Goal: Information Seeking & Learning: Learn about a topic

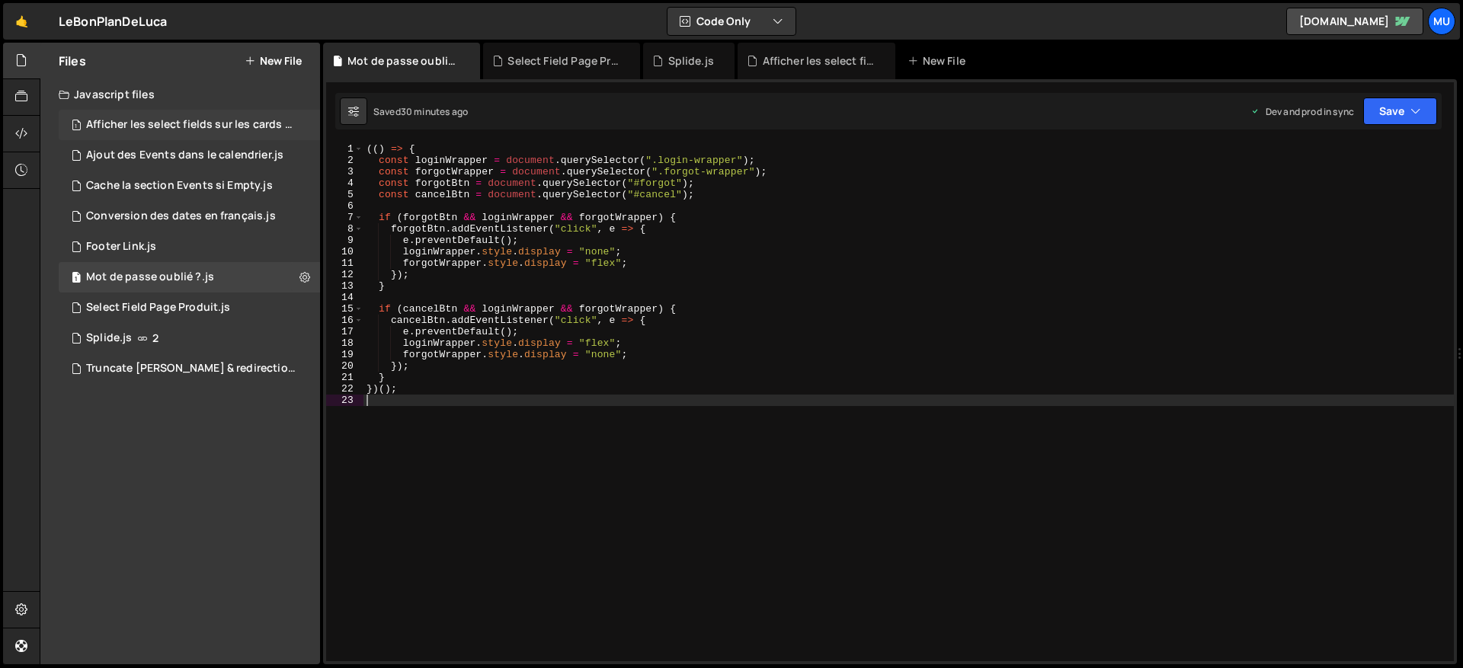
click at [186, 118] on div "Afficher les select fields sur les cards product.js" at bounding box center [191, 125] width 210 height 14
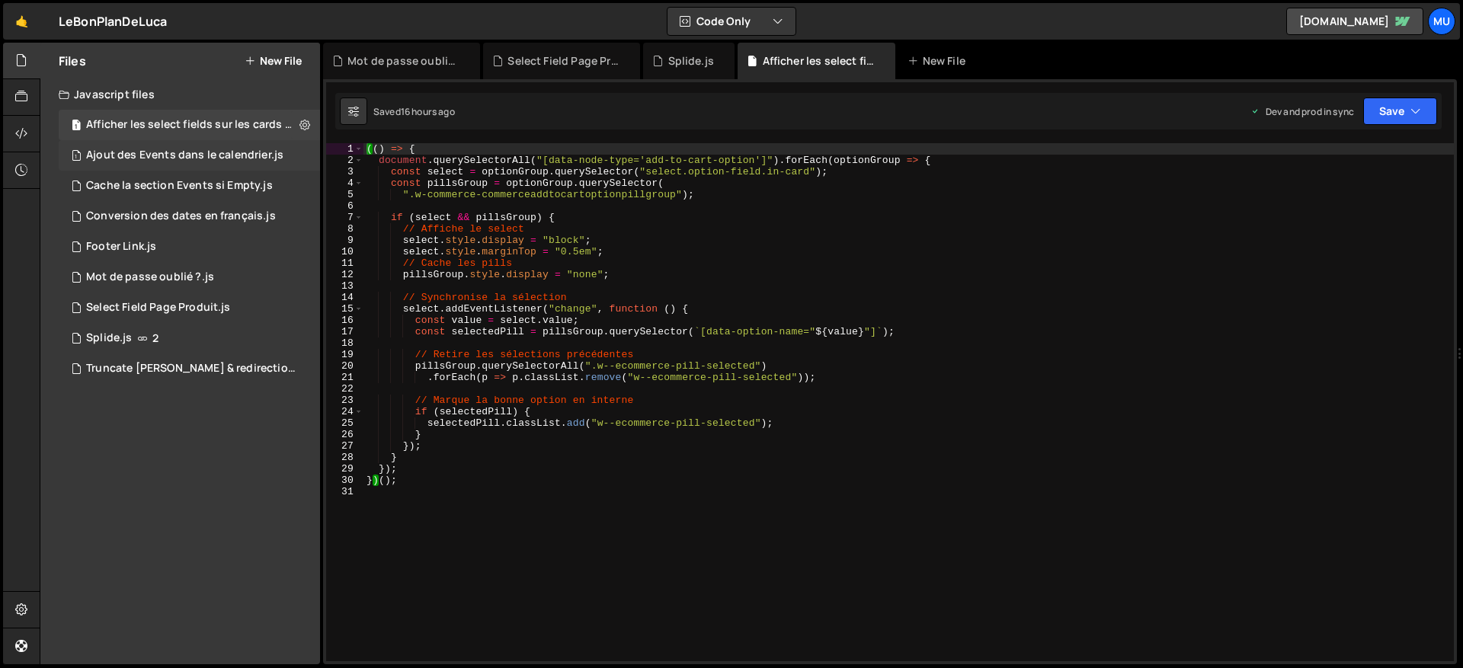
click at [168, 159] on div "Ajout des Events dans le calendrier.js" at bounding box center [184, 156] width 197 height 14
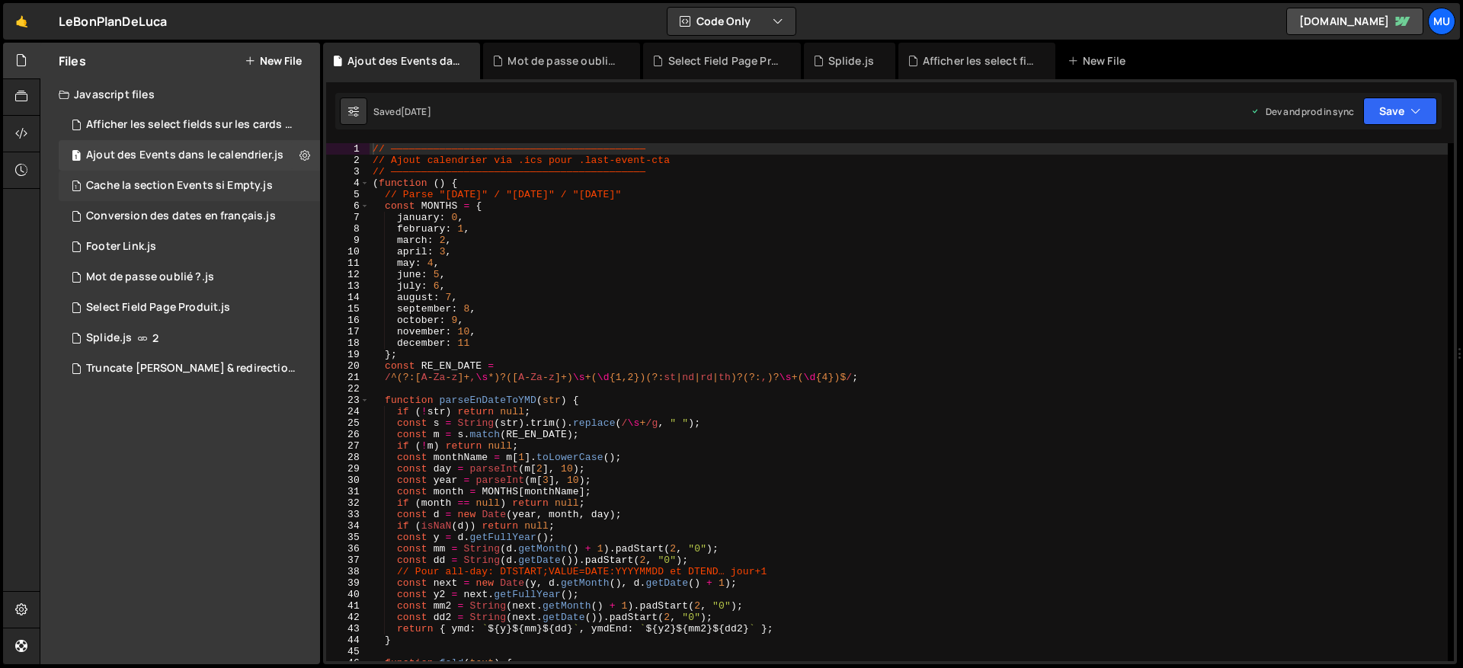
click at [180, 183] on div "Cache la section Events si Empty.js" at bounding box center [179, 186] width 187 height 14
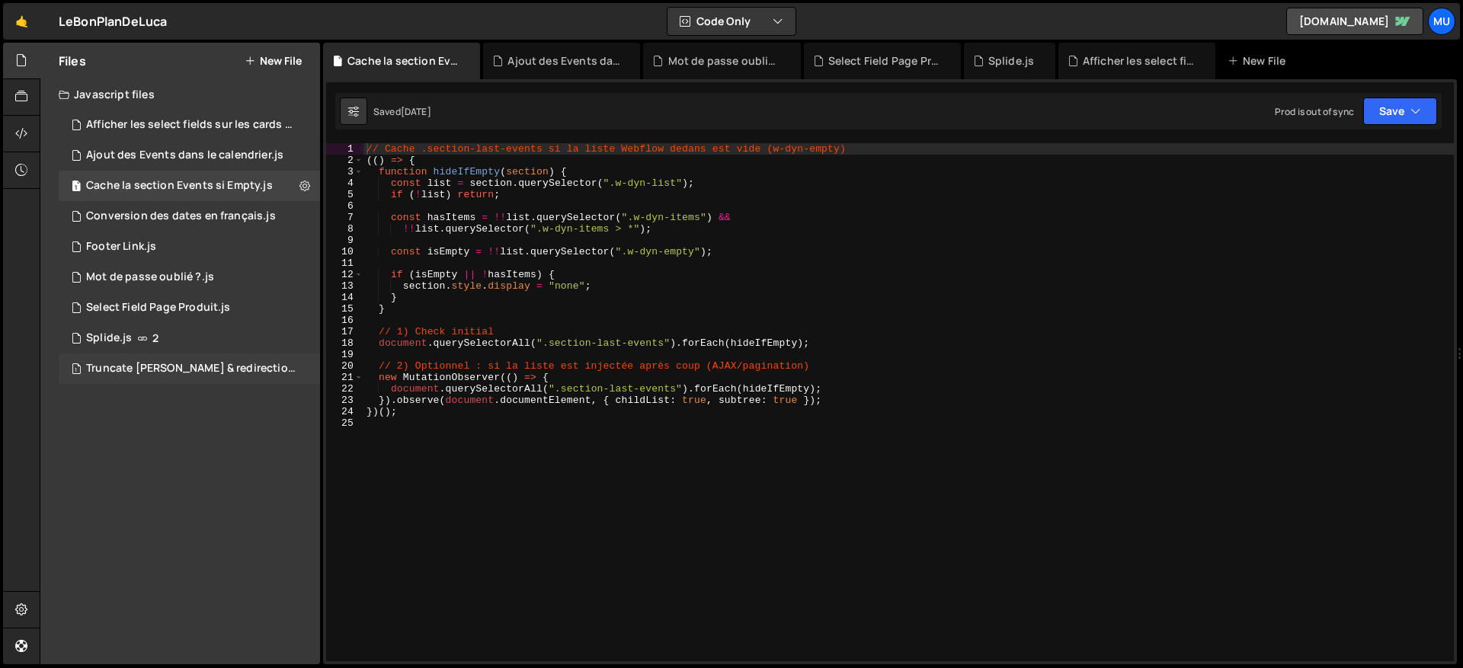
click at [169, 364] on div "Truncate [PERSON_NAME] & redirection.js" at bounding box center [191, 369] width 210 height 14
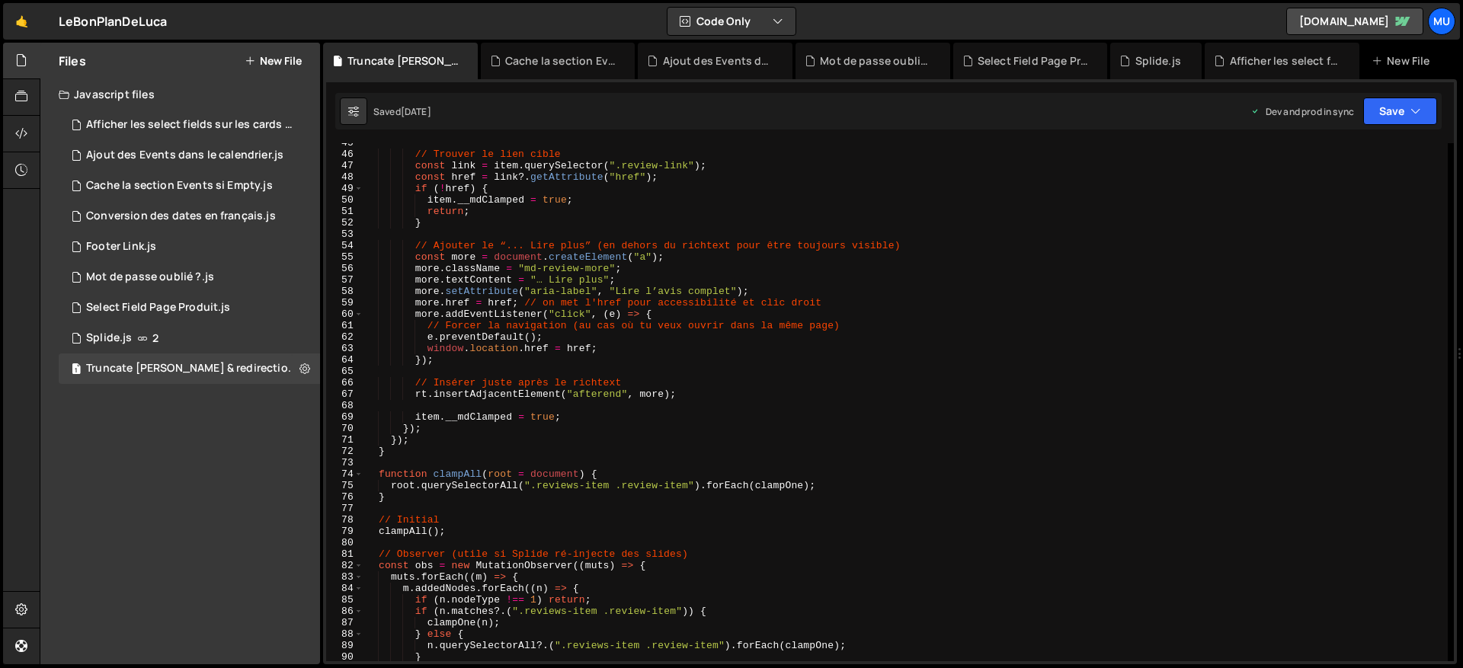
scroll to position [520, 0]
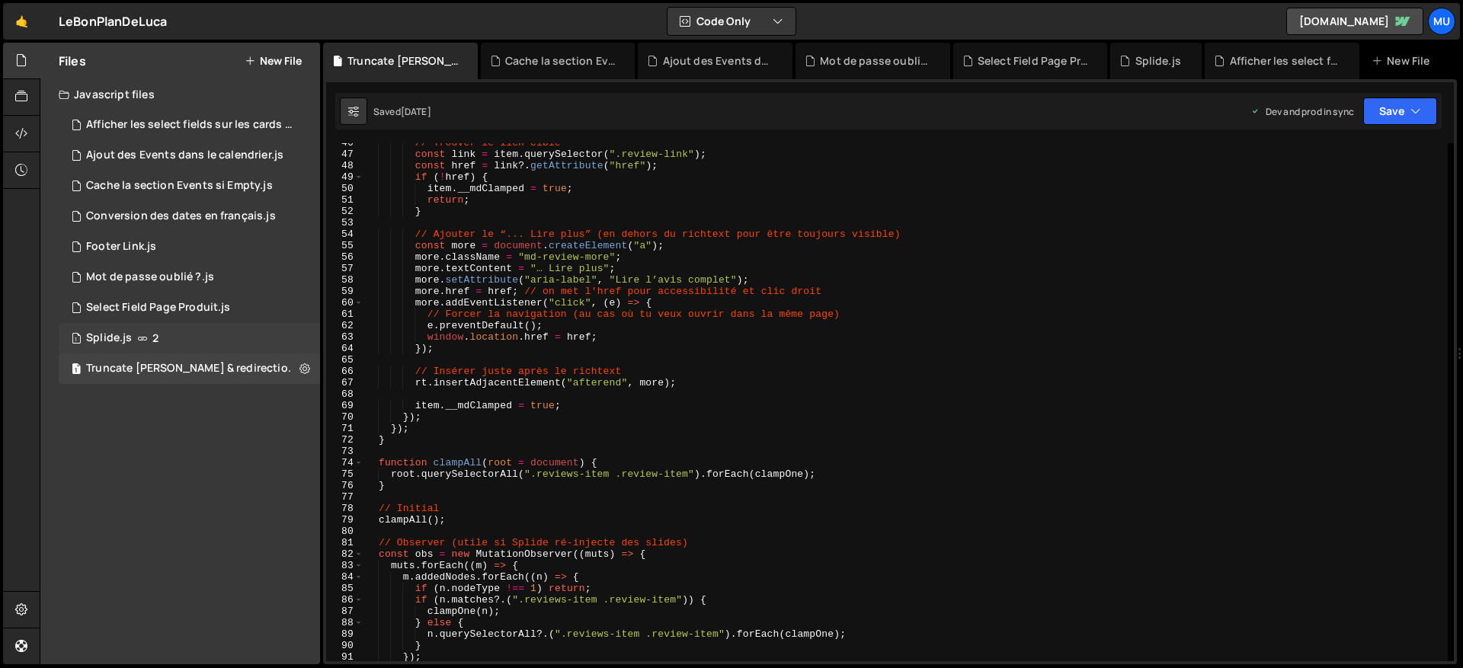
click at [146, 335] on div "1 Splide.js 2" at bounding box center [189, 338] width 261 height 30
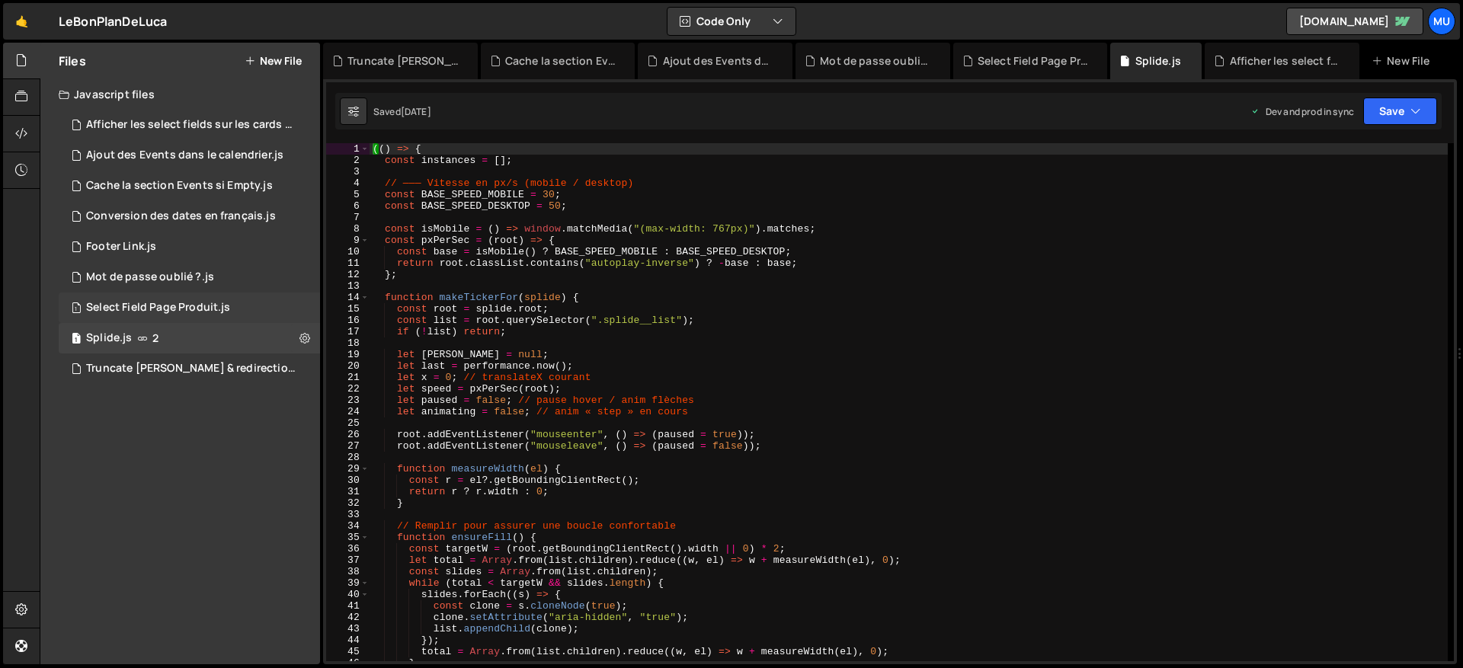
click at [199, 305] on div "Select Field Page Produit.js" at bounding box center [158, 308] width 144 height 14
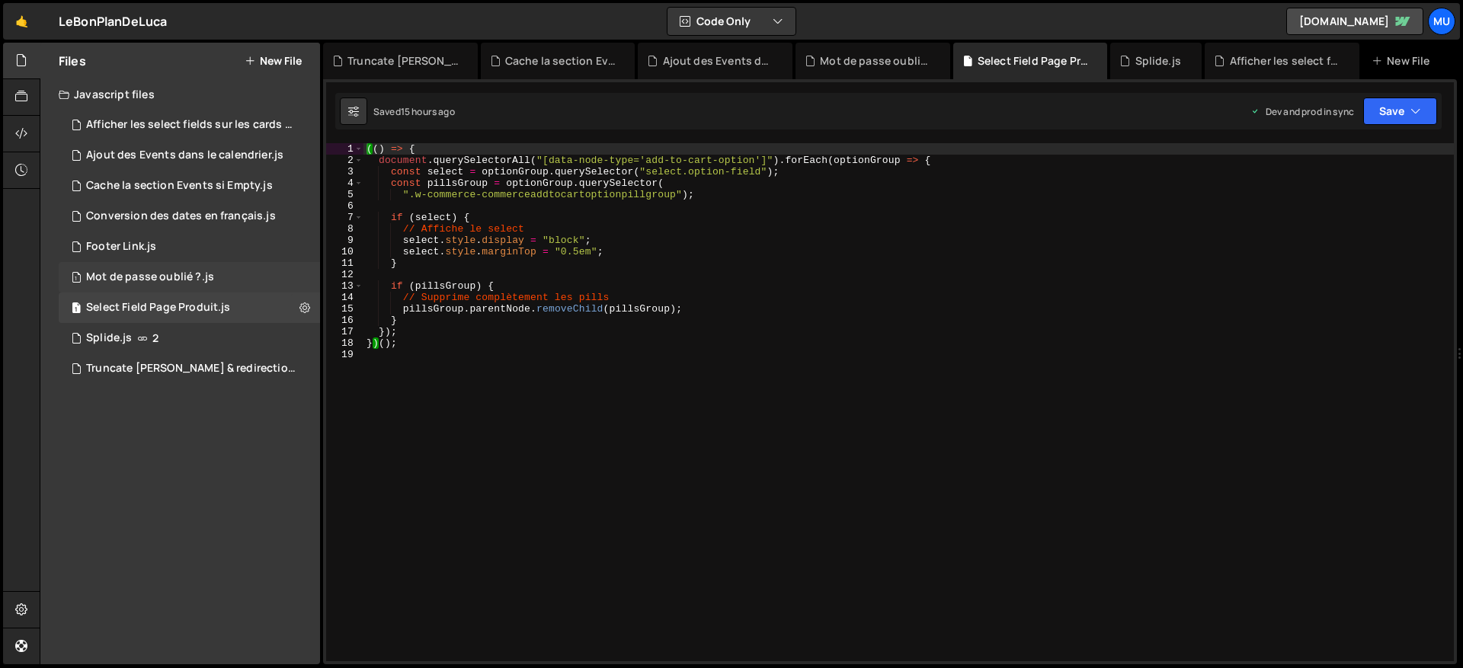
click at [211, 274] on div "1 Mot de passe oublié ?.js 0" at bounding box center [189, 277] width 261 height 30
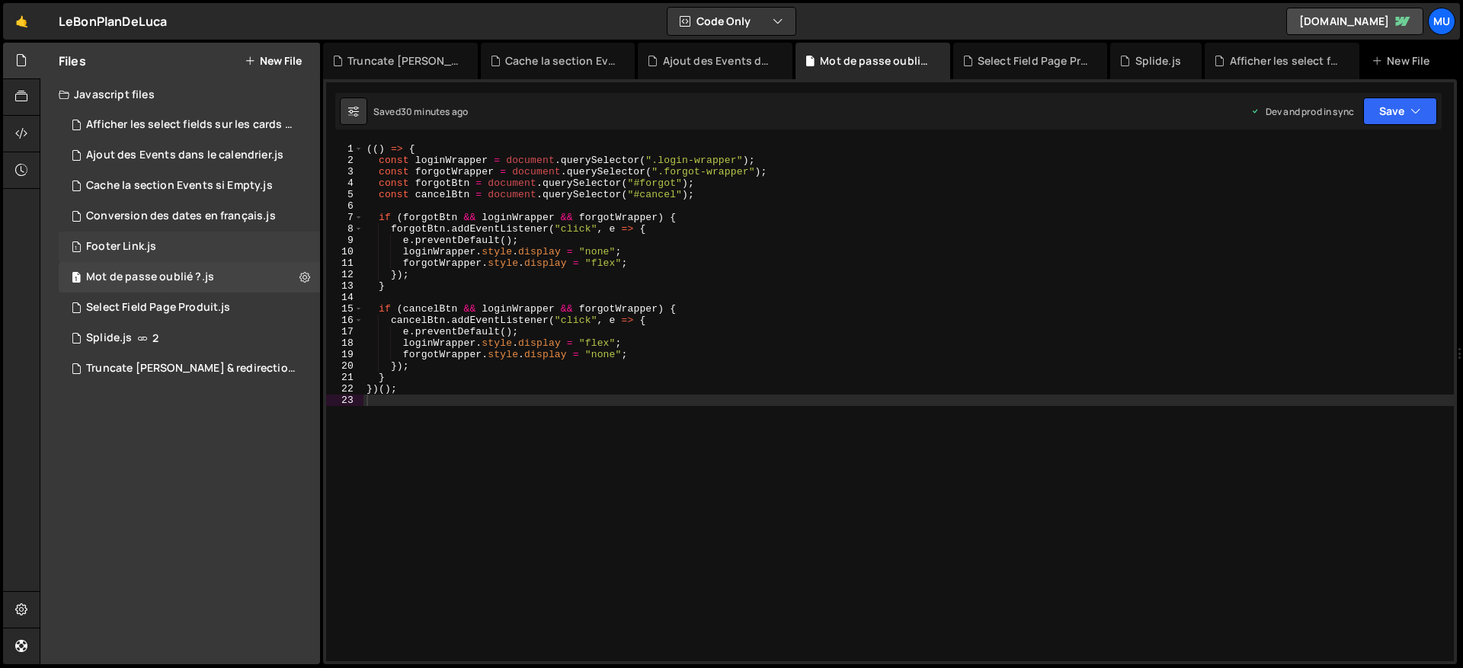
click at [210, 258] on div "1 Footer Link.js 0" at bounding box center [189, 247] width 261 height 30
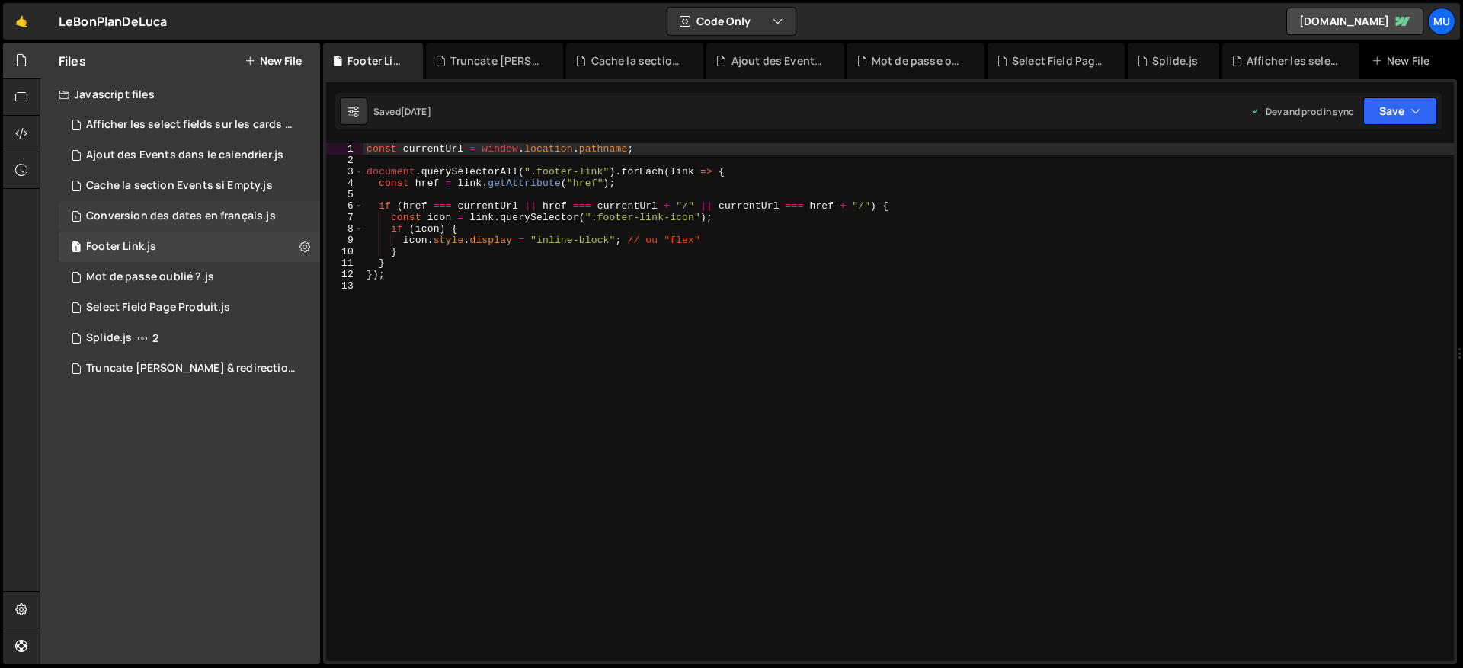
click at [216, 207] on div "1 Conversion des dates en français.js 0" at bounding box center [189, 216] width 261 height 30
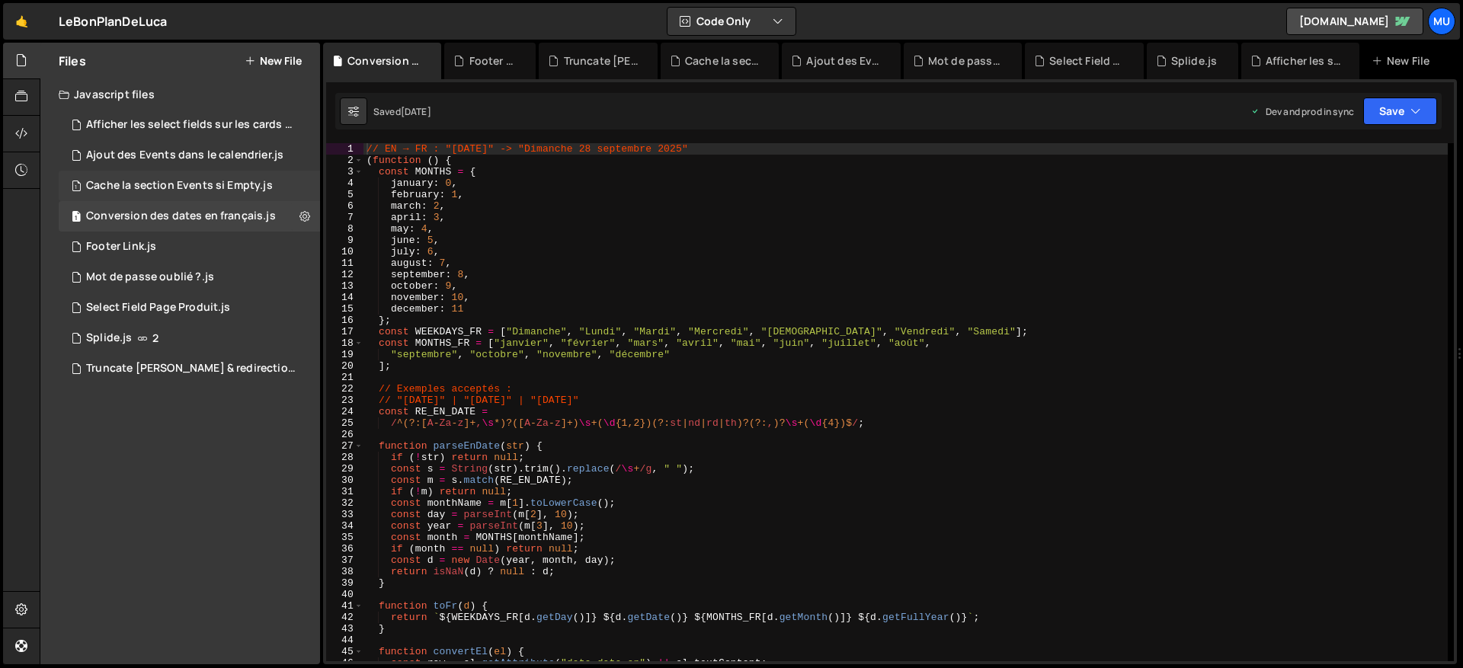
click at [219, 171] on div "1 Cache la section Events si Empty.js 0" at bounding box center [189, 186] width 261 height 30
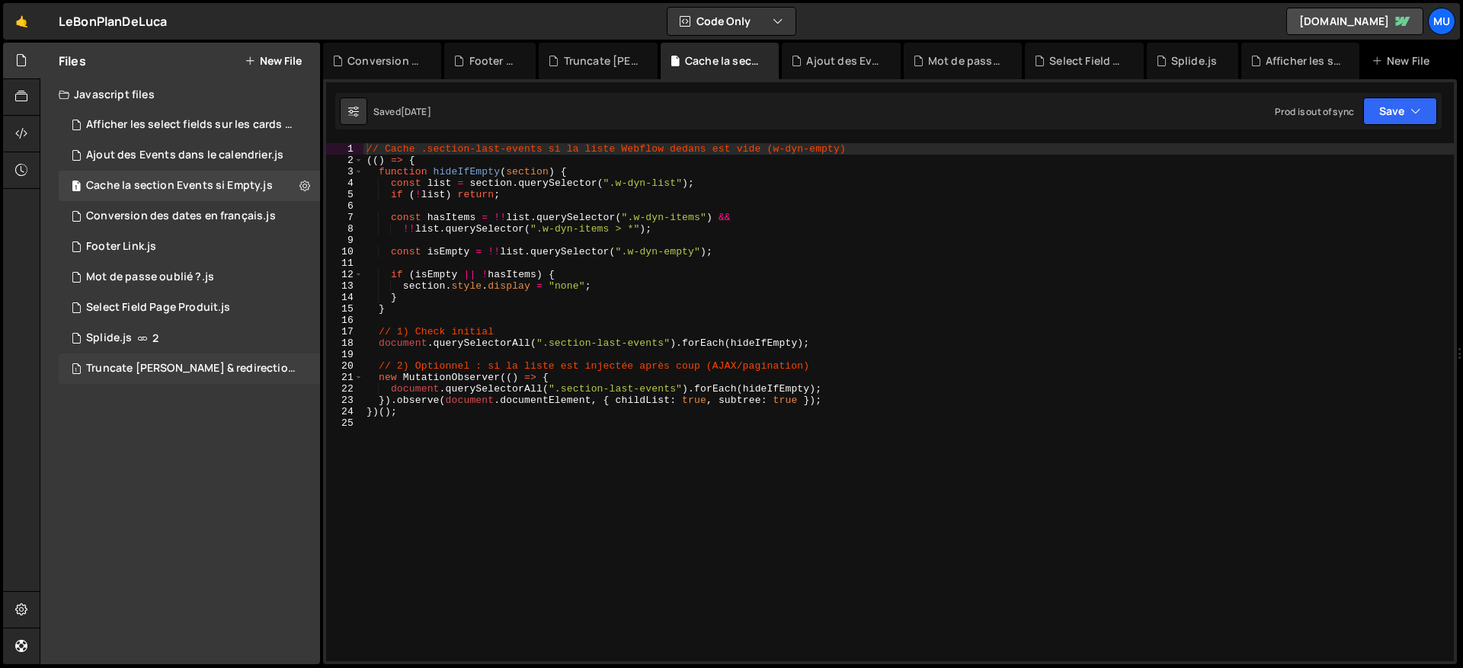
click at [174, 354] on div "1 Truncate [PERSON_NAME] & redirection.js 0" at bounding box center [192, 369] width 267 height 30
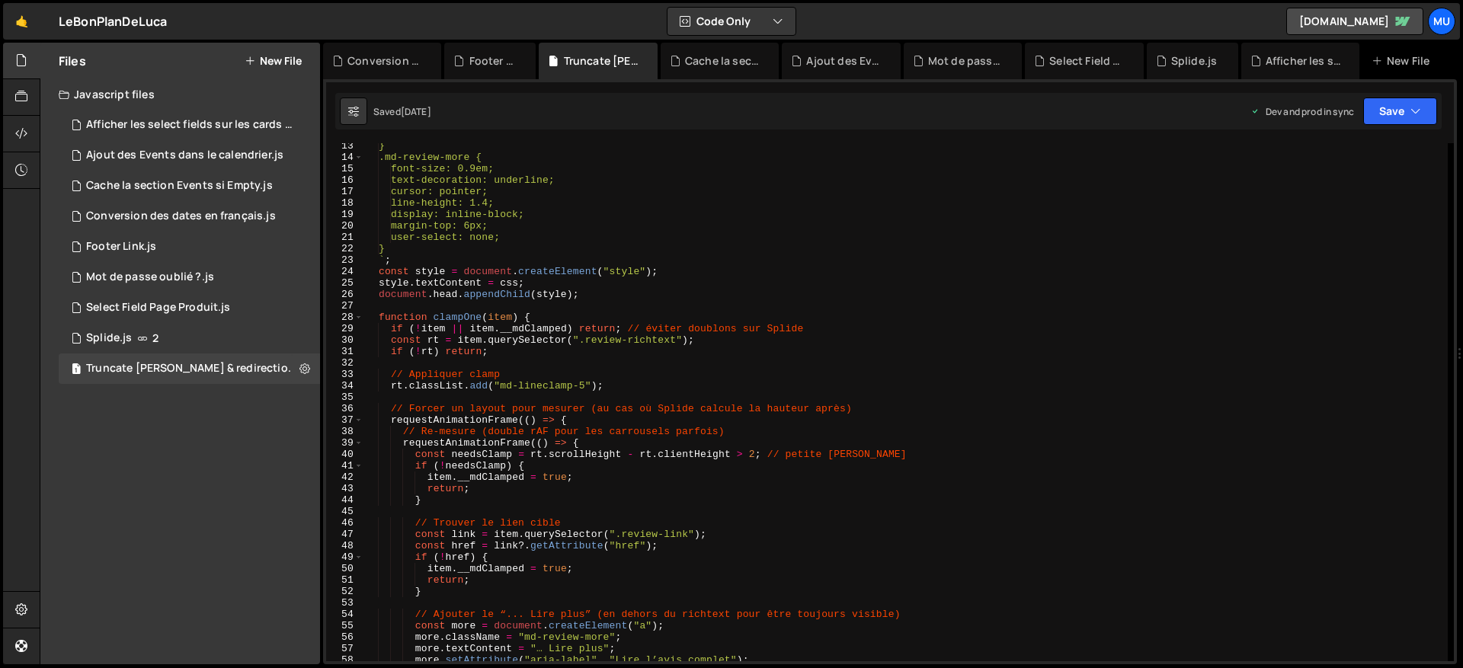
scroll to position [140, 0]
